Goal: Check status: Check status

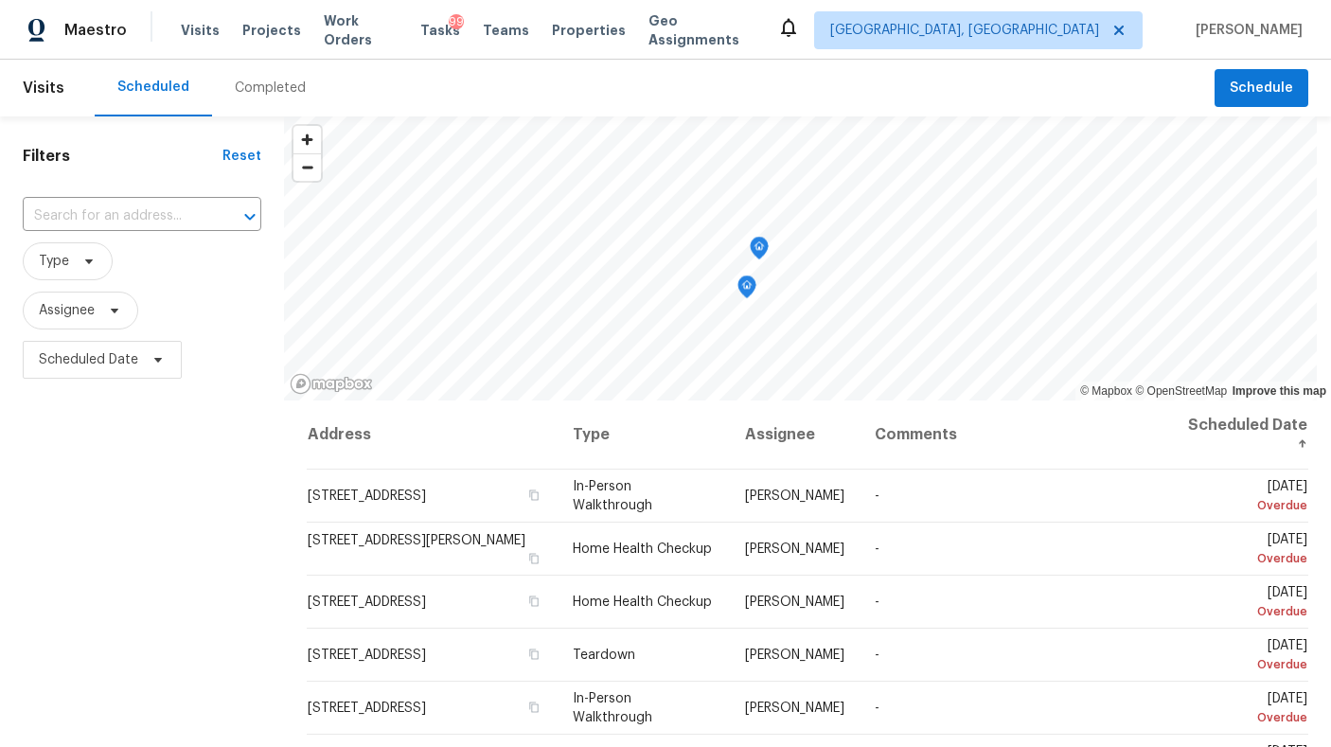
click at [457, 85] on div "Scheduled Completed" at bounding box center [655, 88] width 1120 height 57
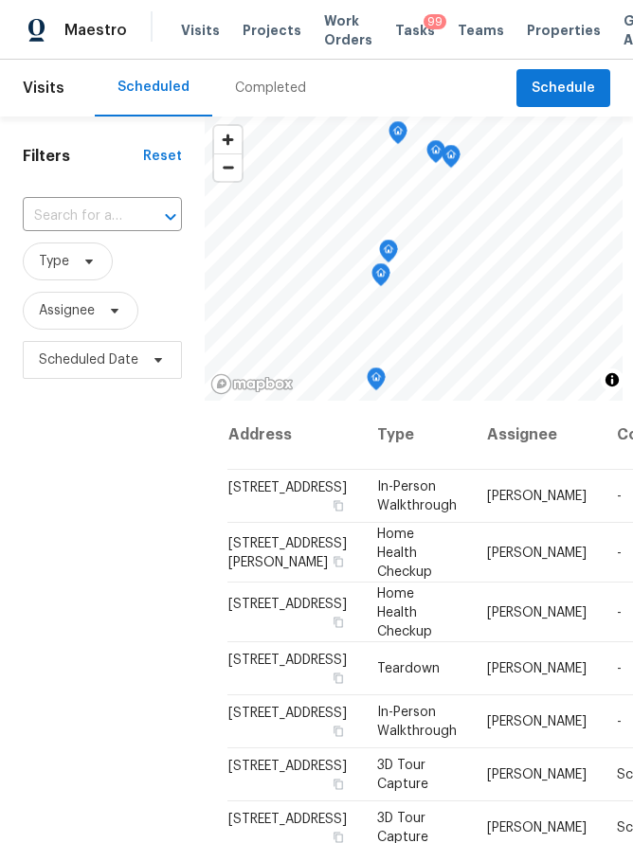
click at [55, 546] on div "Filters Reset ​ Type Assignee Scheduled Date" at bounding box center [102, 595] width 205 height 958
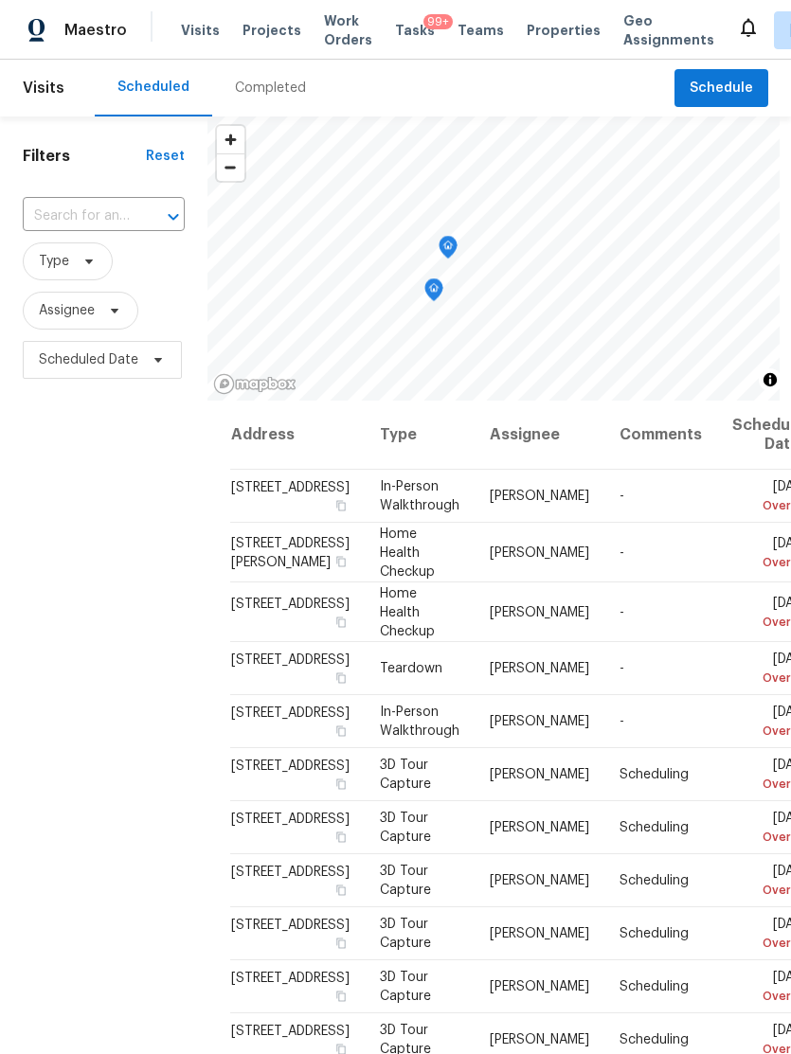
click at [430, 74] on div "Scheduled Completed" at bounding box center [385, 88] width 580 height 57
click at [436, 71] on div "Scheduled Completed" at bounding box center [385, 88] width 580 height 57
click at [453, 83] on div "Scheduled Completed" at bounding box center [385, 88] width 580 height 57
